Goal: Register for event/course

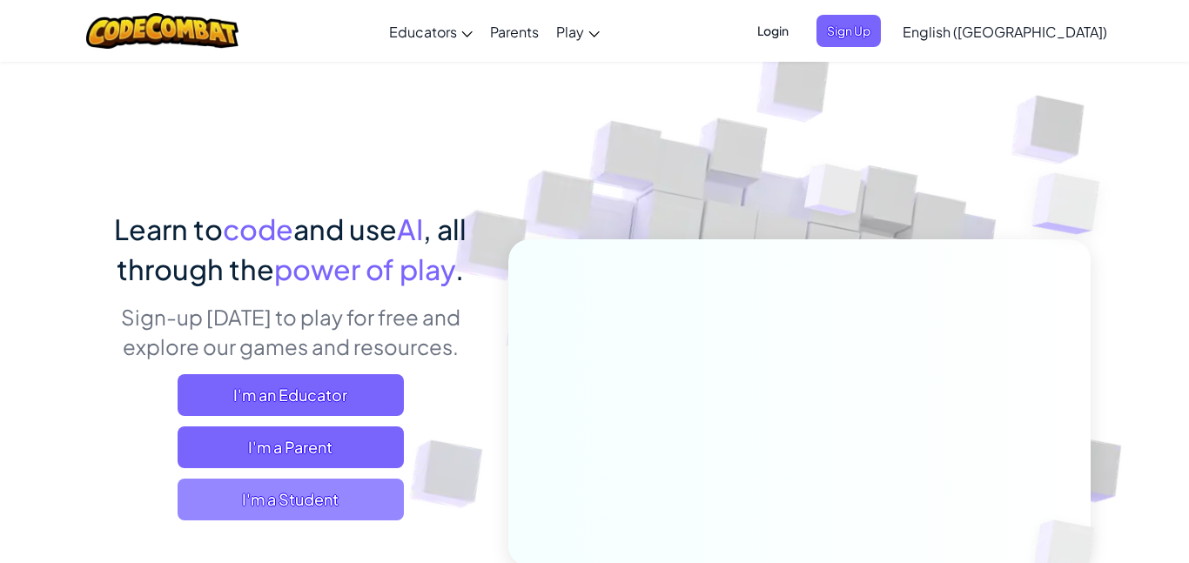
click at [331, 493] on span "I'm a Student" at bounding box center [291, 500] width 226 height 42
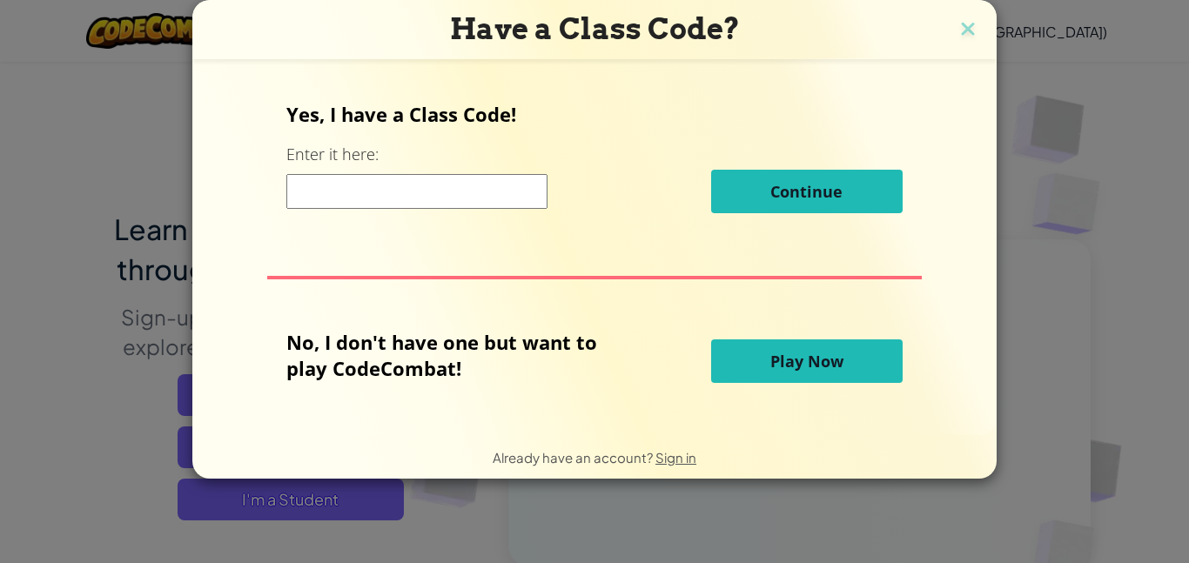
click at [412, 186] on input at bounding box center [416, 191] width 261 height 35
type input "Apple"
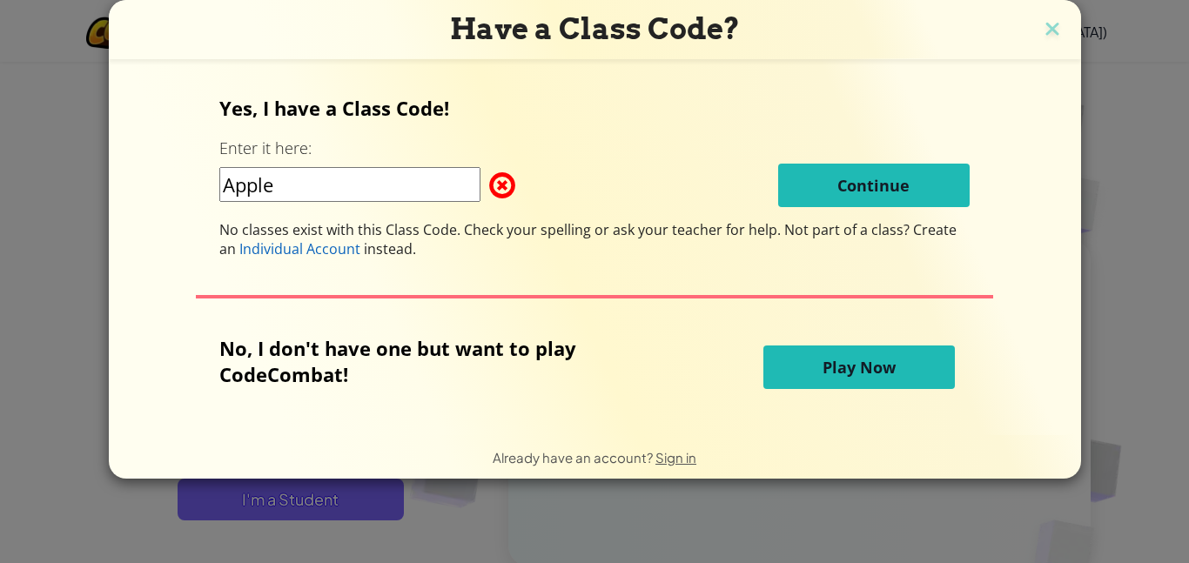
click at [1041, 17] on button at bounding box center [1052, 30] width 23 height 26
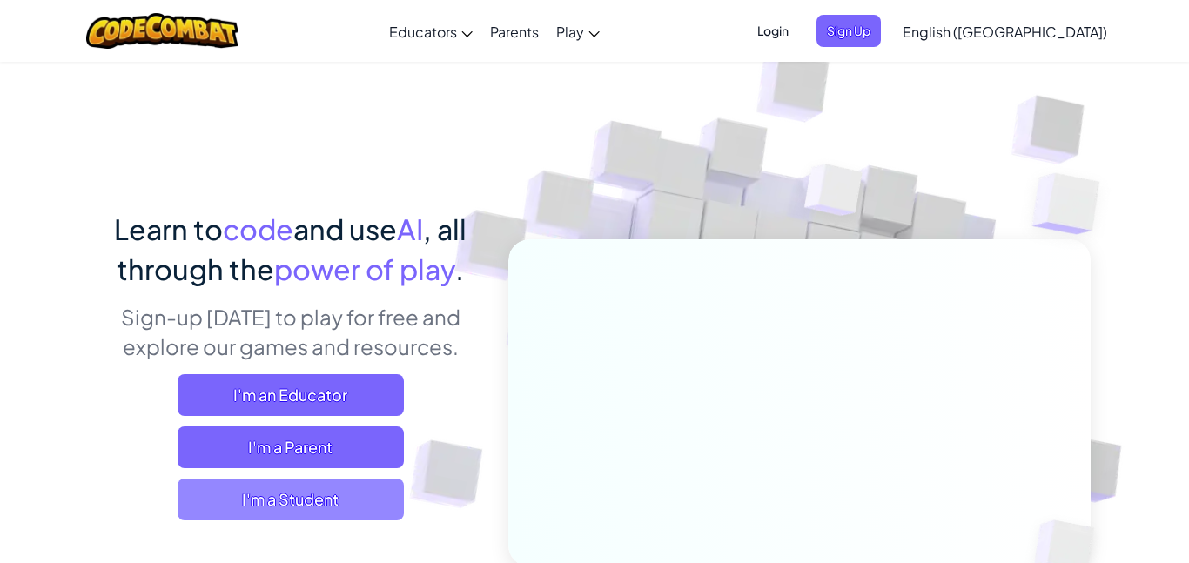
click at [233, 492] on span "I'm a Student" at bounding box center [291, 500] width 226 height 42
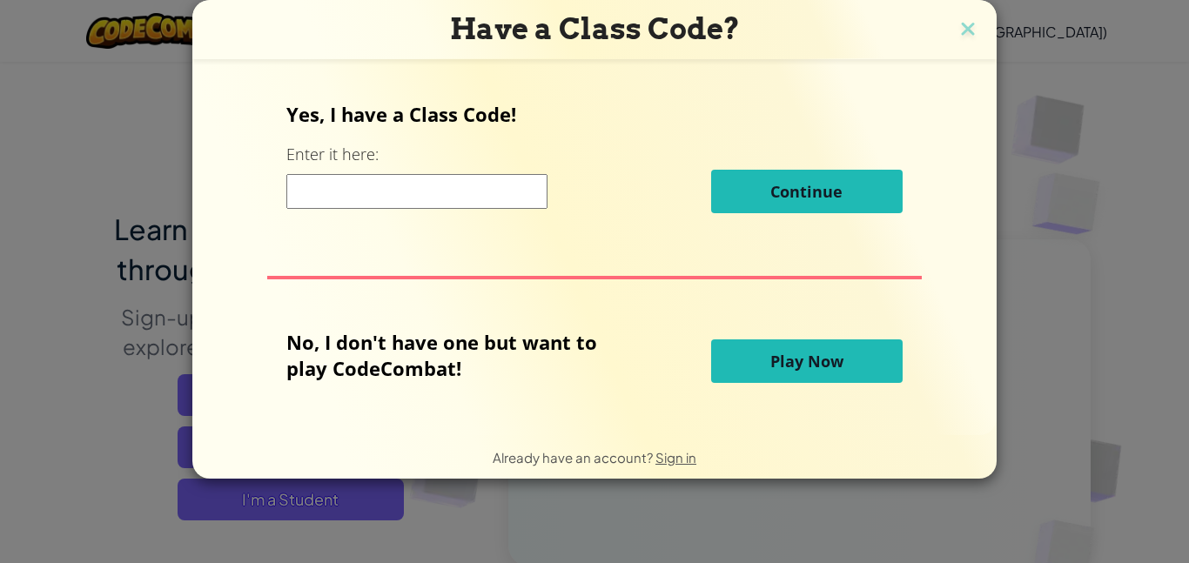
click at [333, 195] on input at bounding box center [416, 191] width 261 height 35
type input "AppleFarmCat"
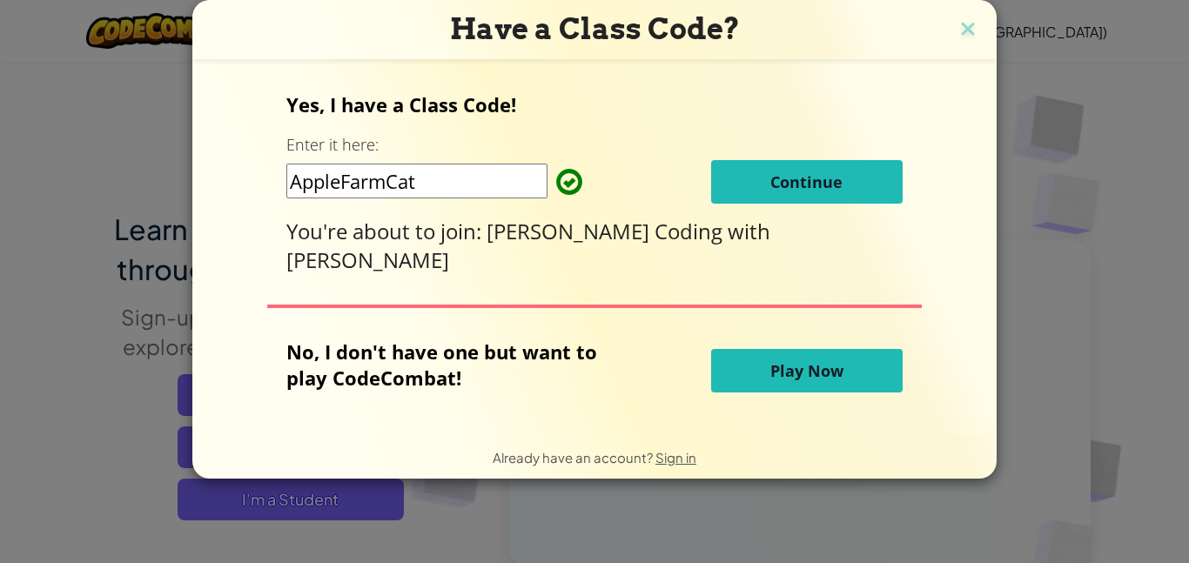
click at [744, 186] on button "Continue" at bounding box center [806, 182] width 191 height 44
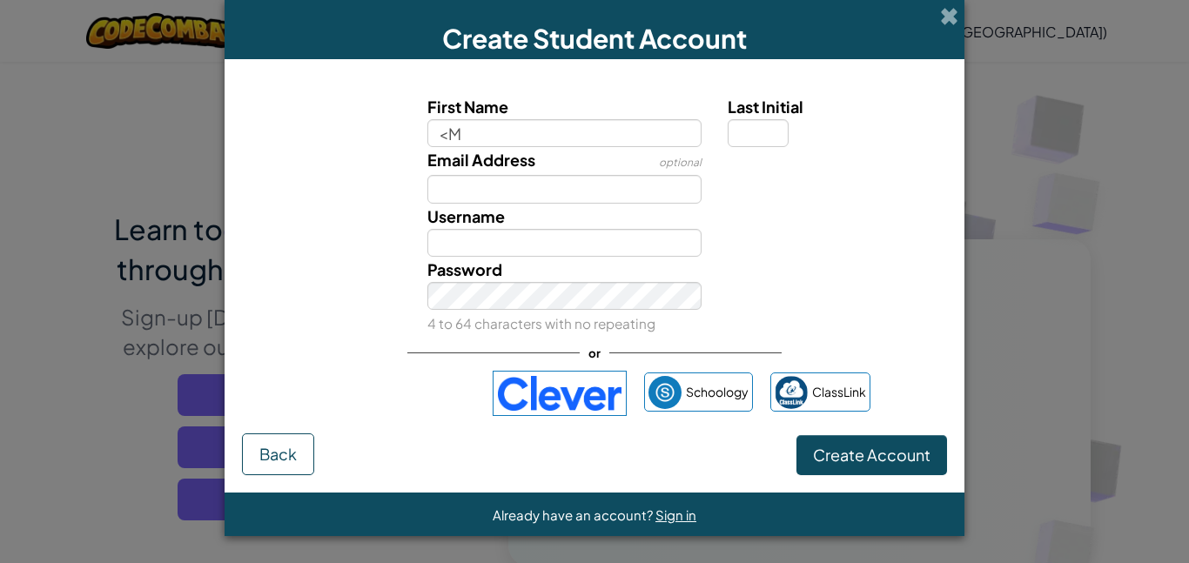
type input "<"
type input "Maysam"
click at [758, 129] on input "Last Initial" at bounding box center [757, 133] width 61 height 28
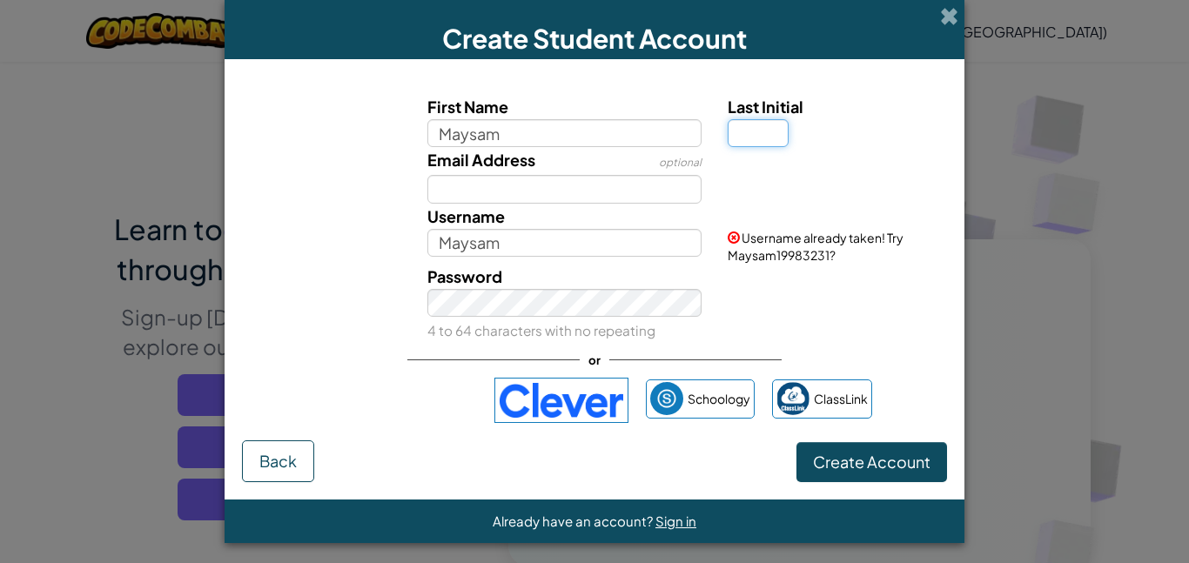
type input "M"
type input "B"
type input "MaysamB"
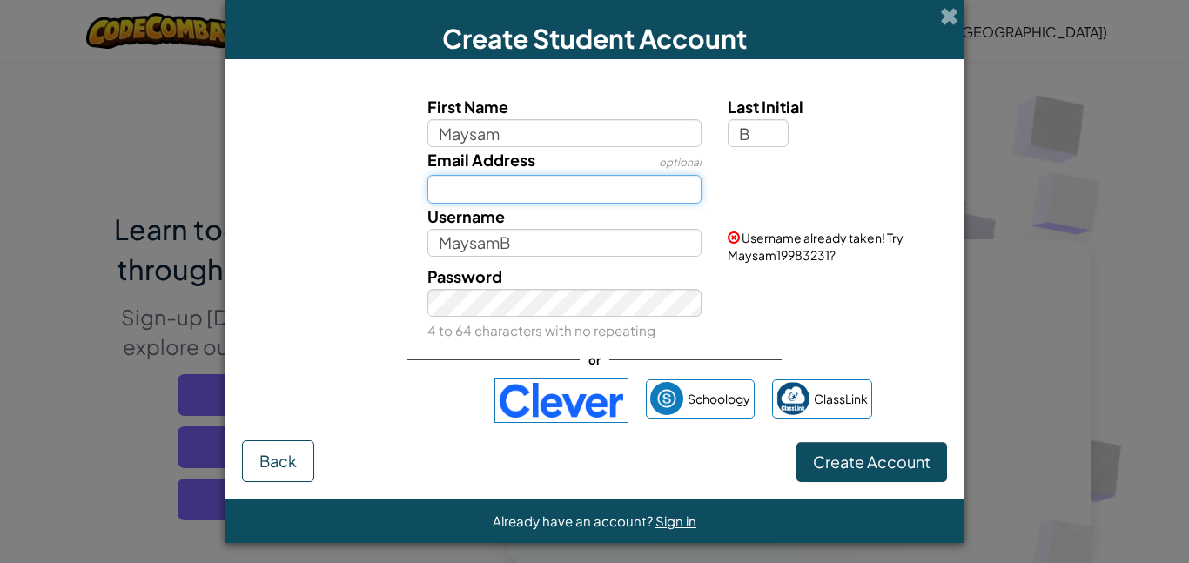
click at [550, 198] on input "Email Address" at bounding box center [564, 189] width 275 height 28
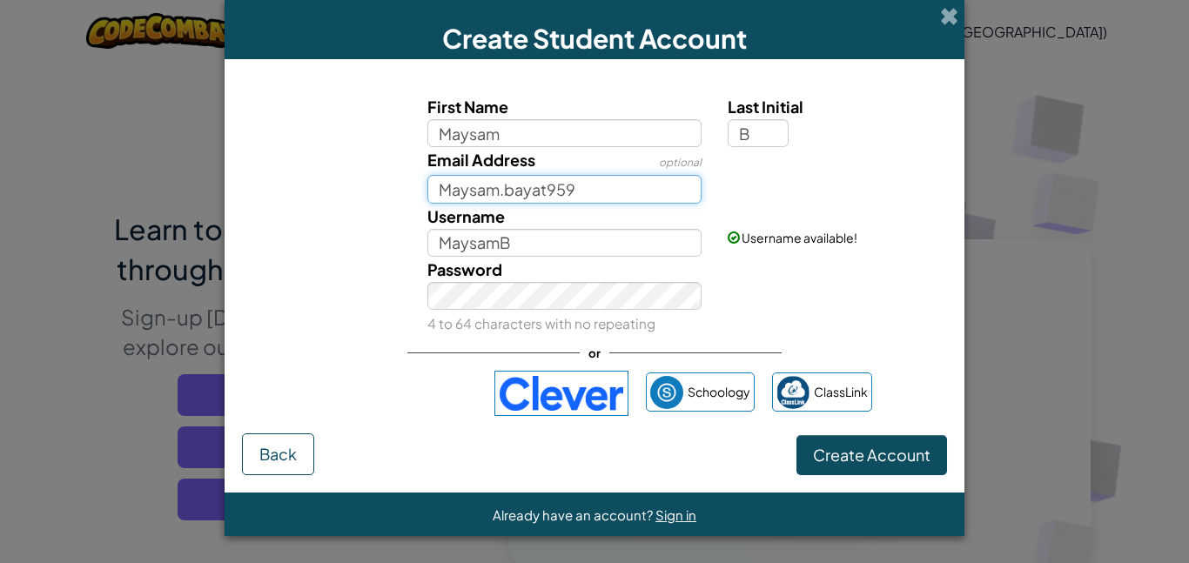
type input "Maysam.bayat959"
click at [796, 435] on button "Create Account" at bounding box center [871, 455] width 151 height 40
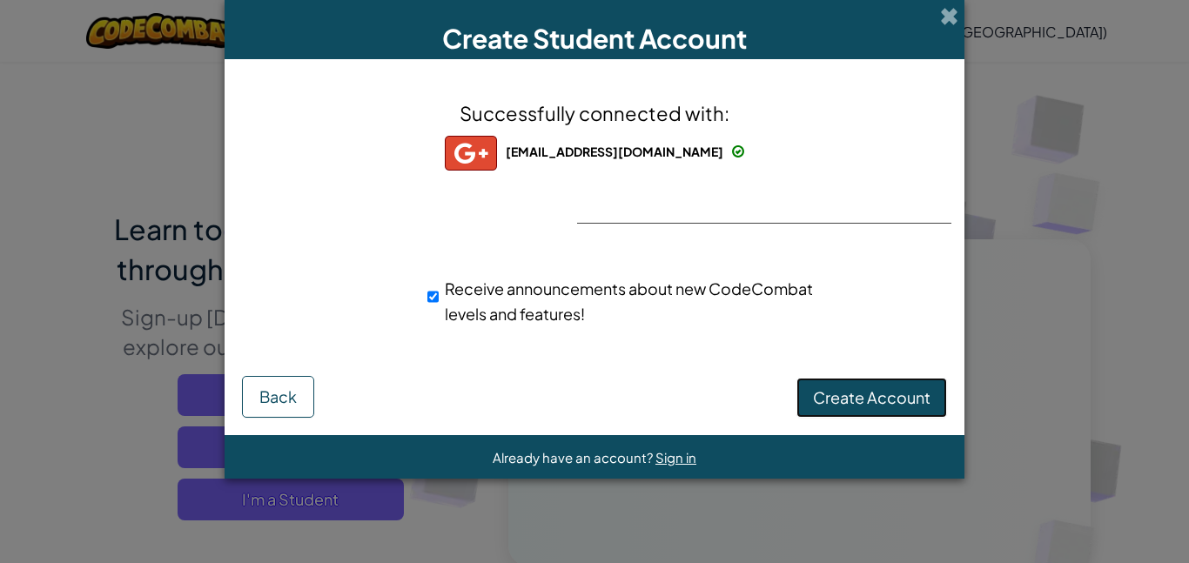
click at [825, 390] on span "Create Account" at bounding box center [871, 397] width 117 height 20
click at [836, 394] on button "Create Account" at bounding box center [871, 398] width 151 height 40
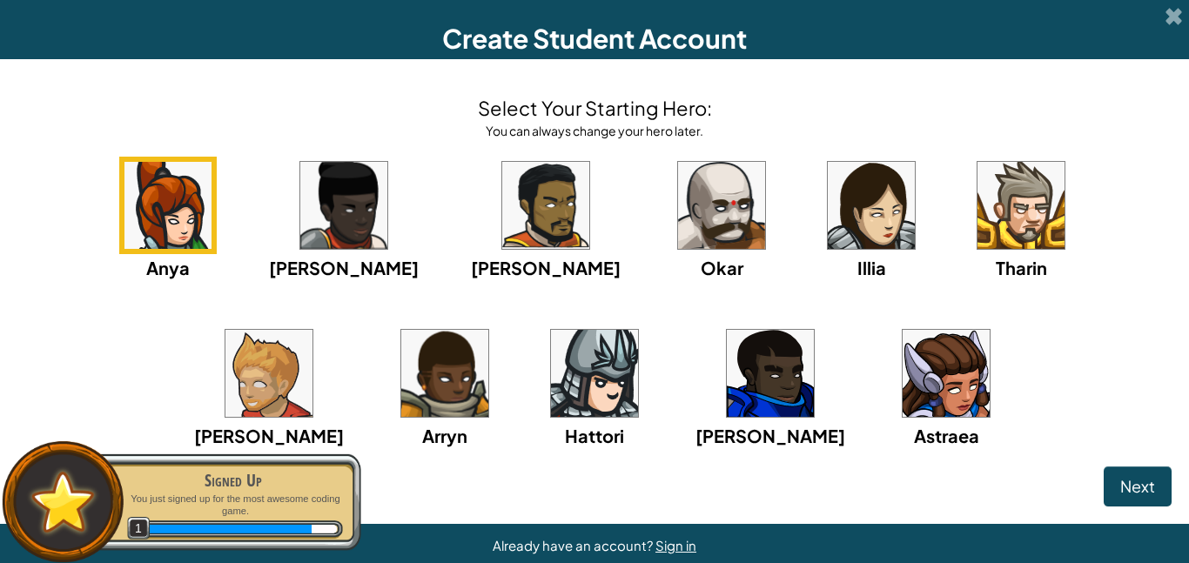
click at [727, 370] on img at bounding box center [770, 373] width 87 height 87
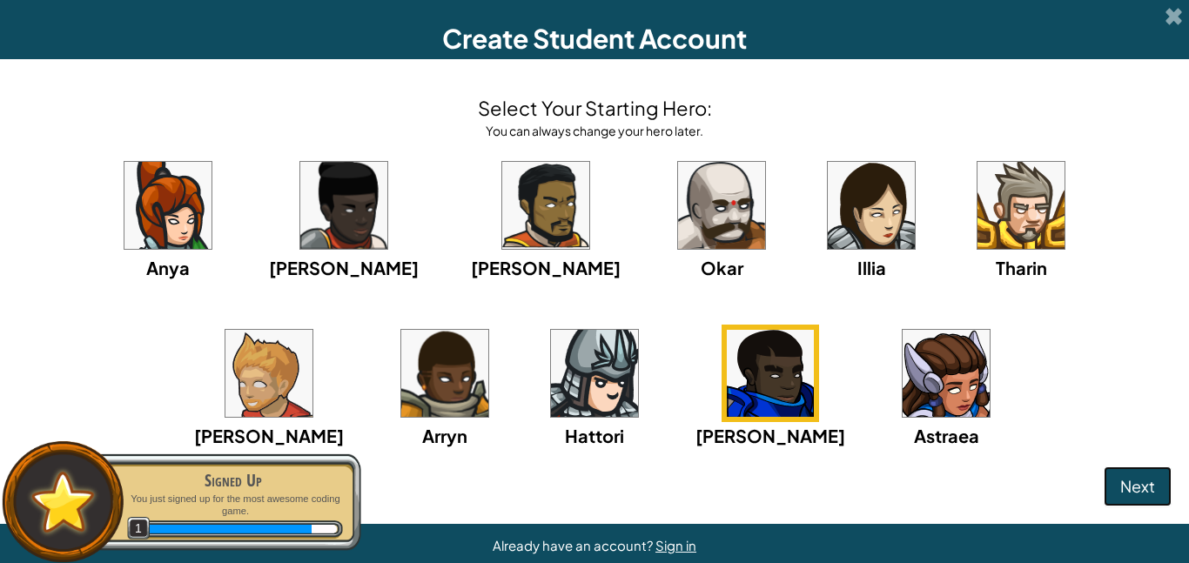
click at [1123, 486] on span "Next" at bounding box center [1137, 486] width 35 height 20
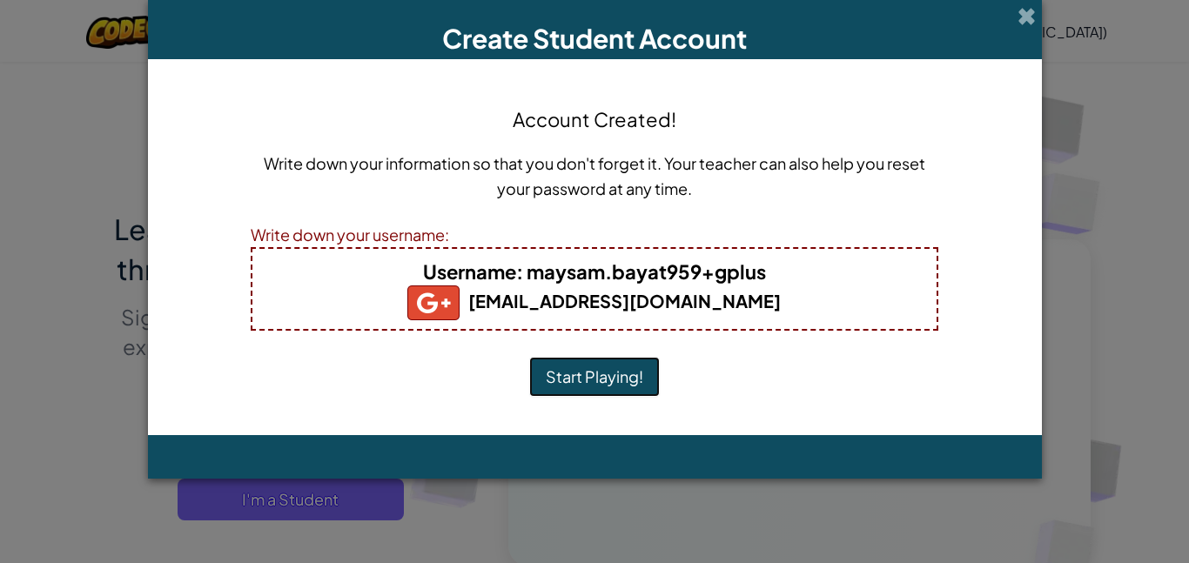
click at [559, 380] on button "Start Playing!" at bounding box center [594, 377] width 131 height 40
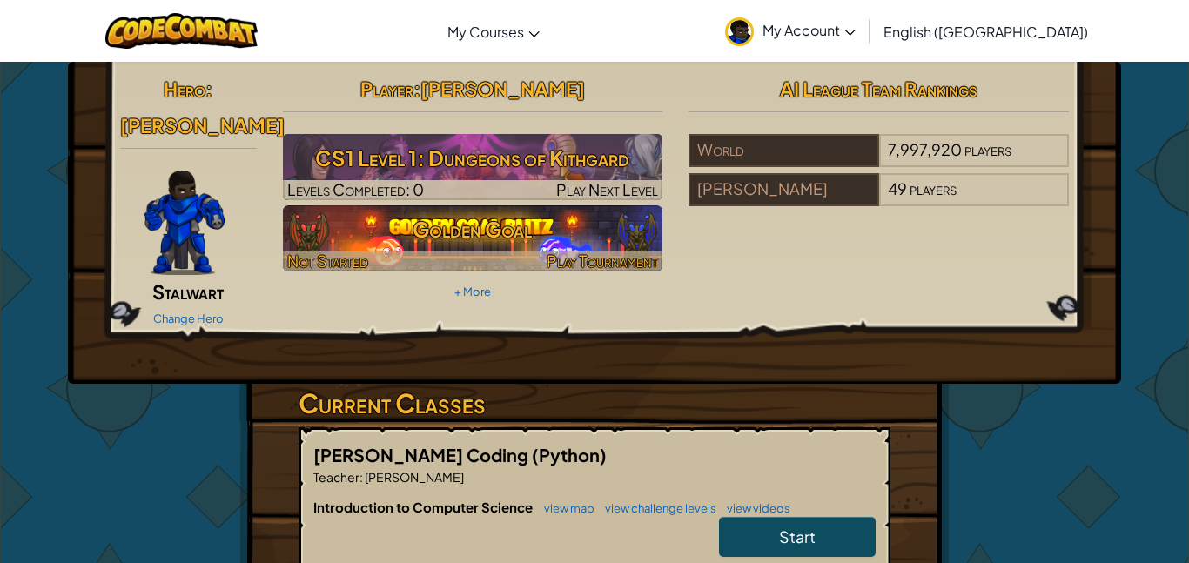
click at [532, 226] on h3 "Golden Goal" at bounding box center [473, 229] width 380 height 39
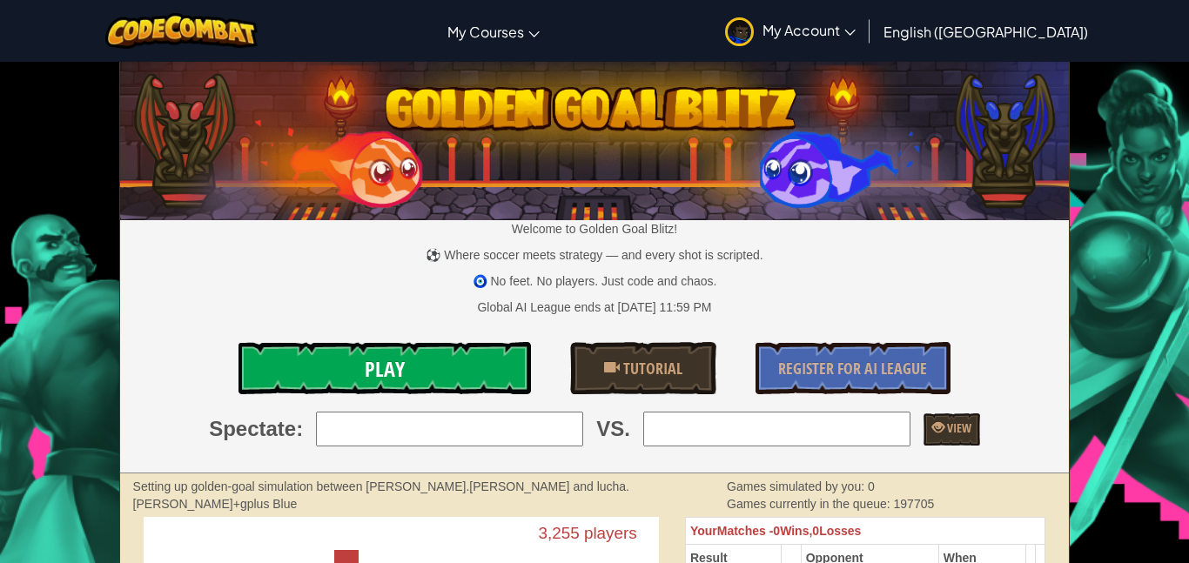
click at [408, 352] on link "Play" at bounding box center [384, 368] width 292 height 52
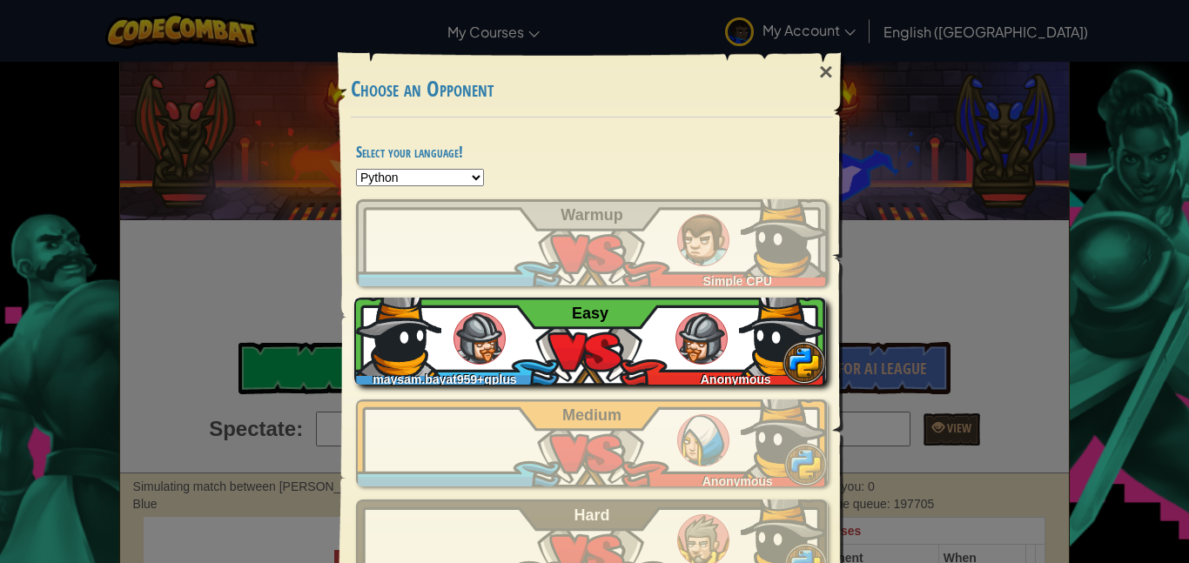
click at [524, 347] on div "maysam.bayat959+gplus Anonymous Easy" at bounding box center [590, 341] width 472 height 87
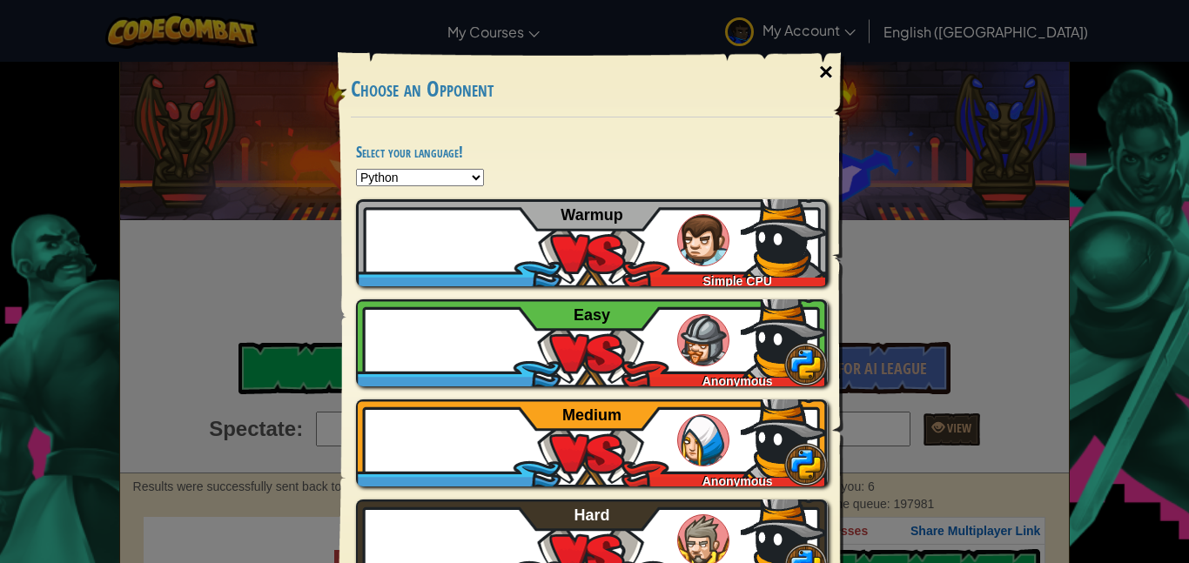
click at [817, 69] on div "×" at bounding box center [826, 72] width 40 height 50
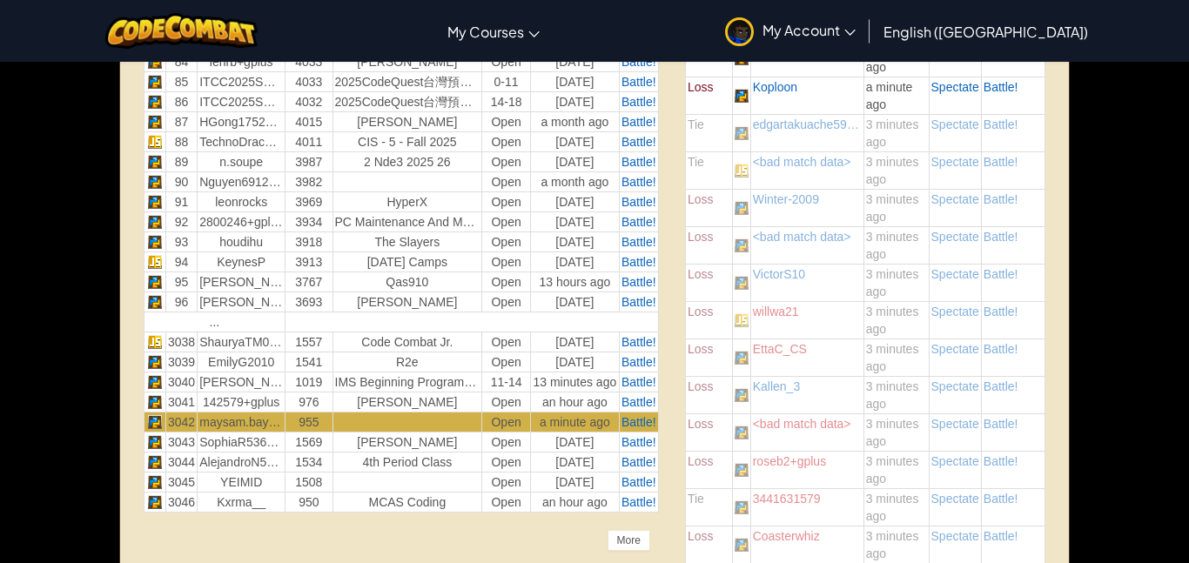
scroll to position [2328, 0]
click at [212, 325] on td "..." at bounding box center [215, 321] width 142 height 20
drag, startPoint x: 212, startPoint y: 325, endPoint x: 606, endPoint y: 319, distance: 394.2
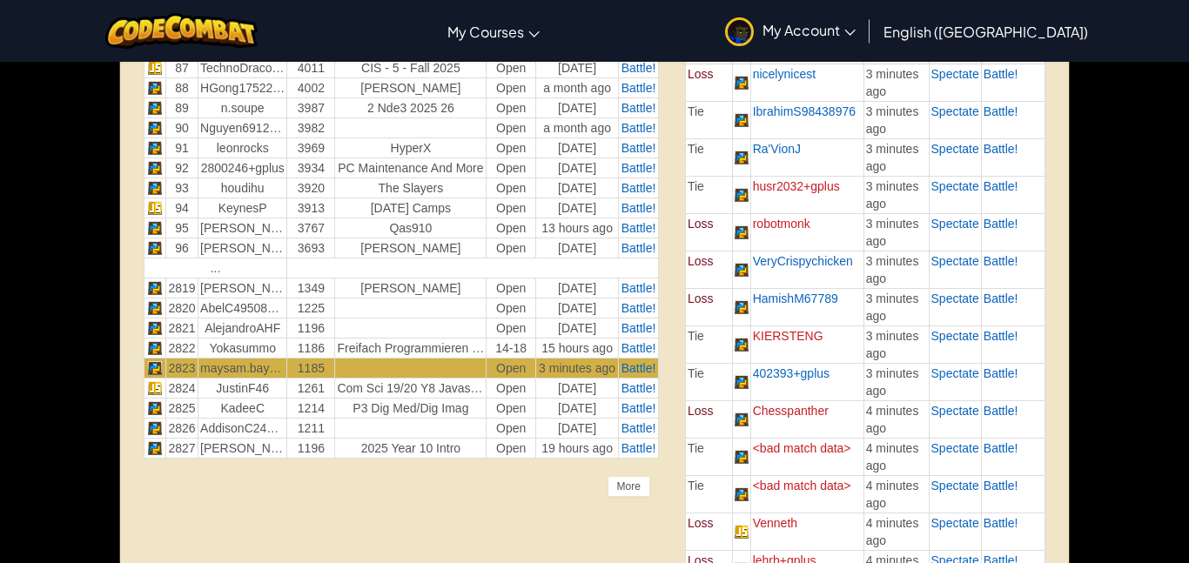
scroll to position [2375, 0]
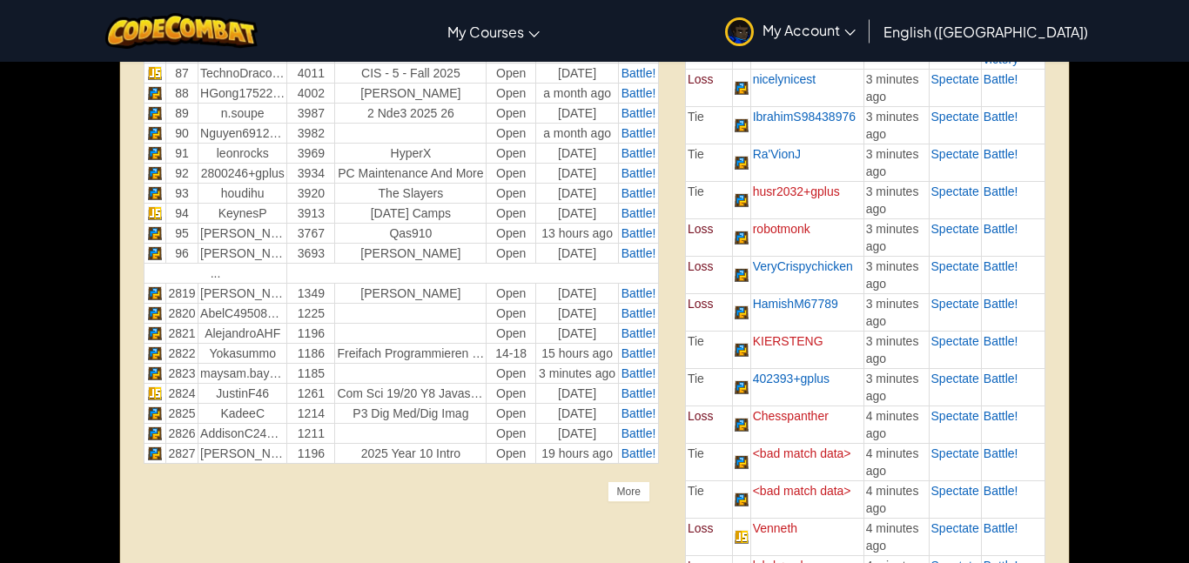
click at [514, 377] on td "Open" at bounding box center [511, 374] width 50 height 20
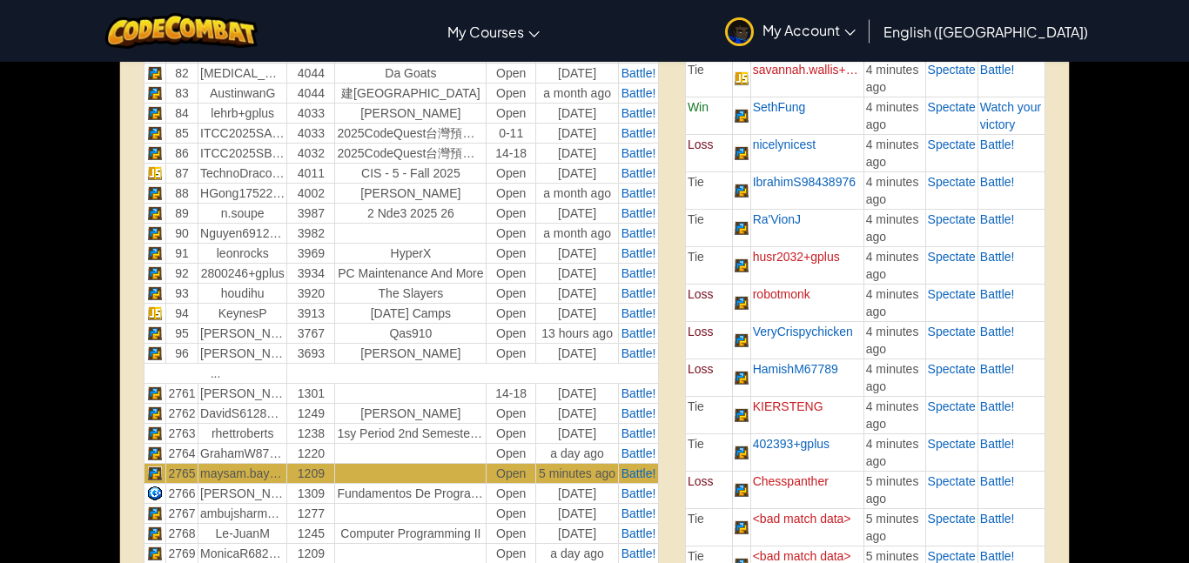
scroll to position [2274, 0]
click at [224, 365] on td "..." at bounding box center [216, 375] width 144 height 20
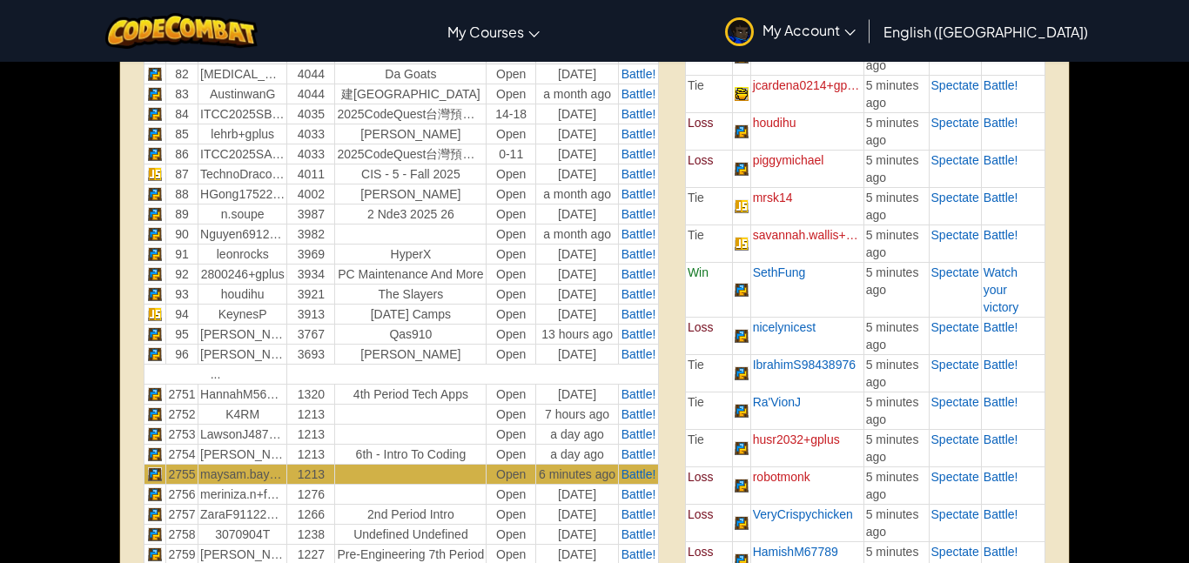
scroll to position [2274, 0]
